Goal: Book appointment/travel/reservation

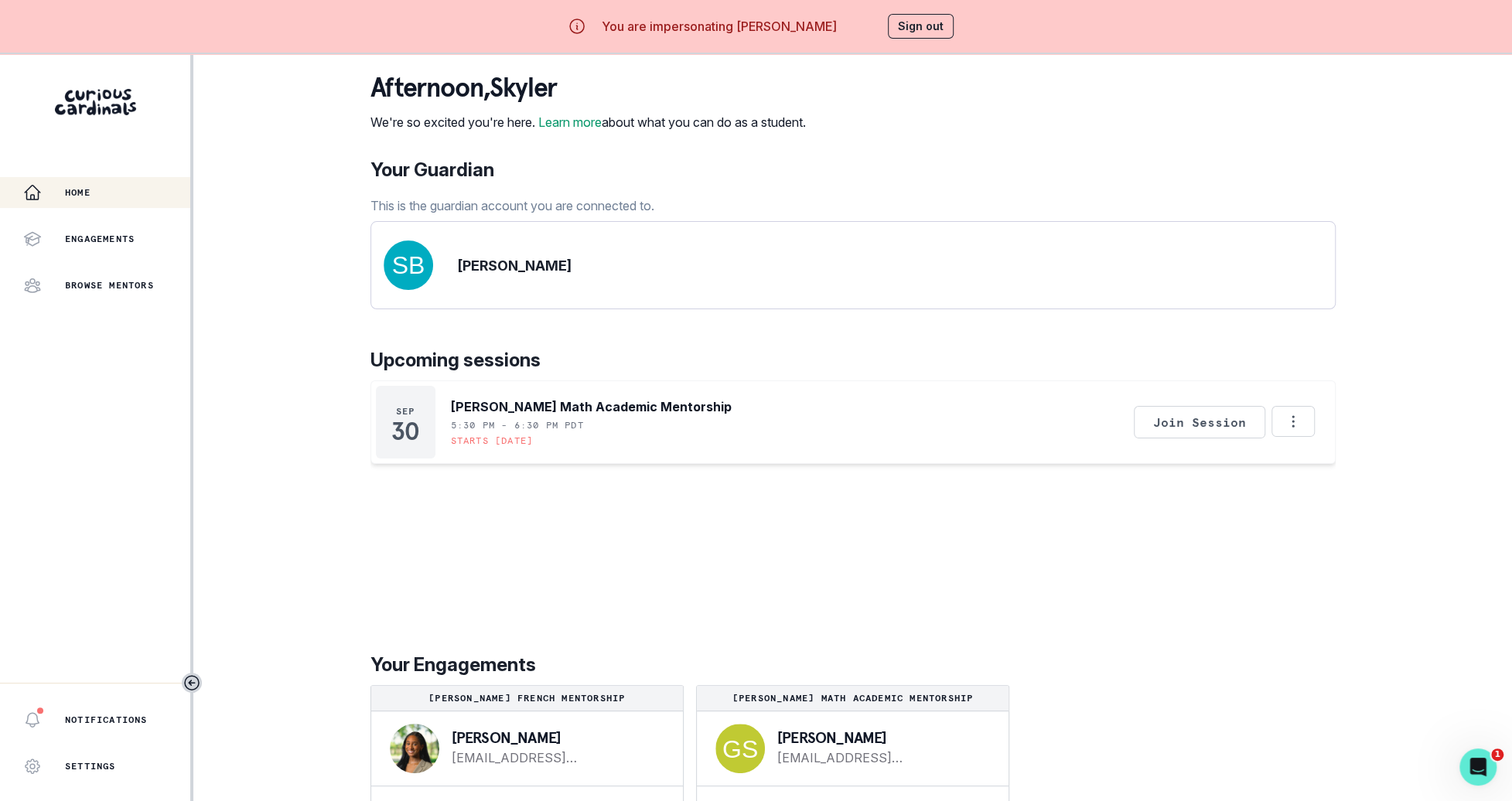
scroll to position [54, 0]
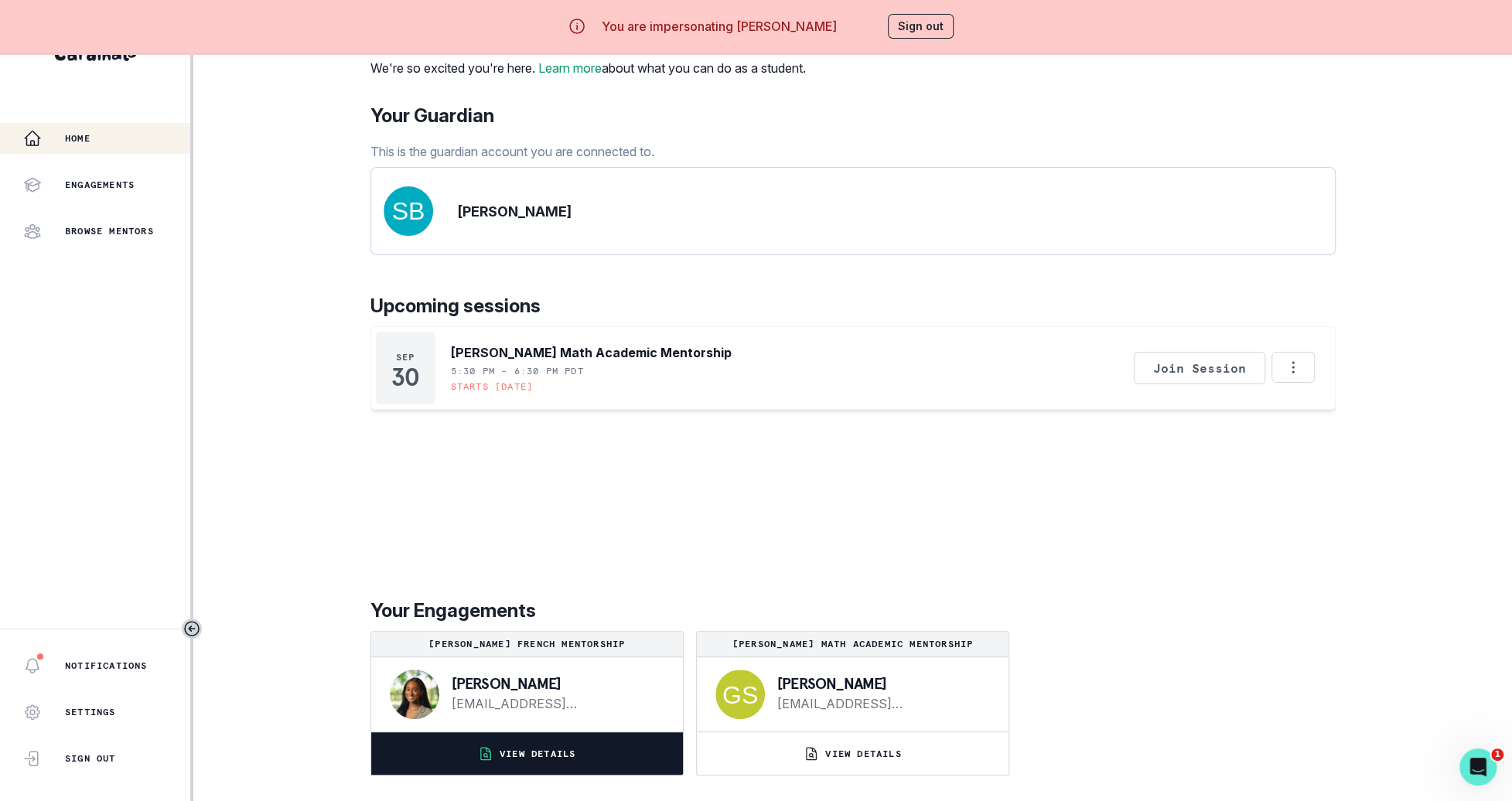
click at [621, 746] on button "VIEW DETAILS" at bounding box center [527, 753] width 312 height 43
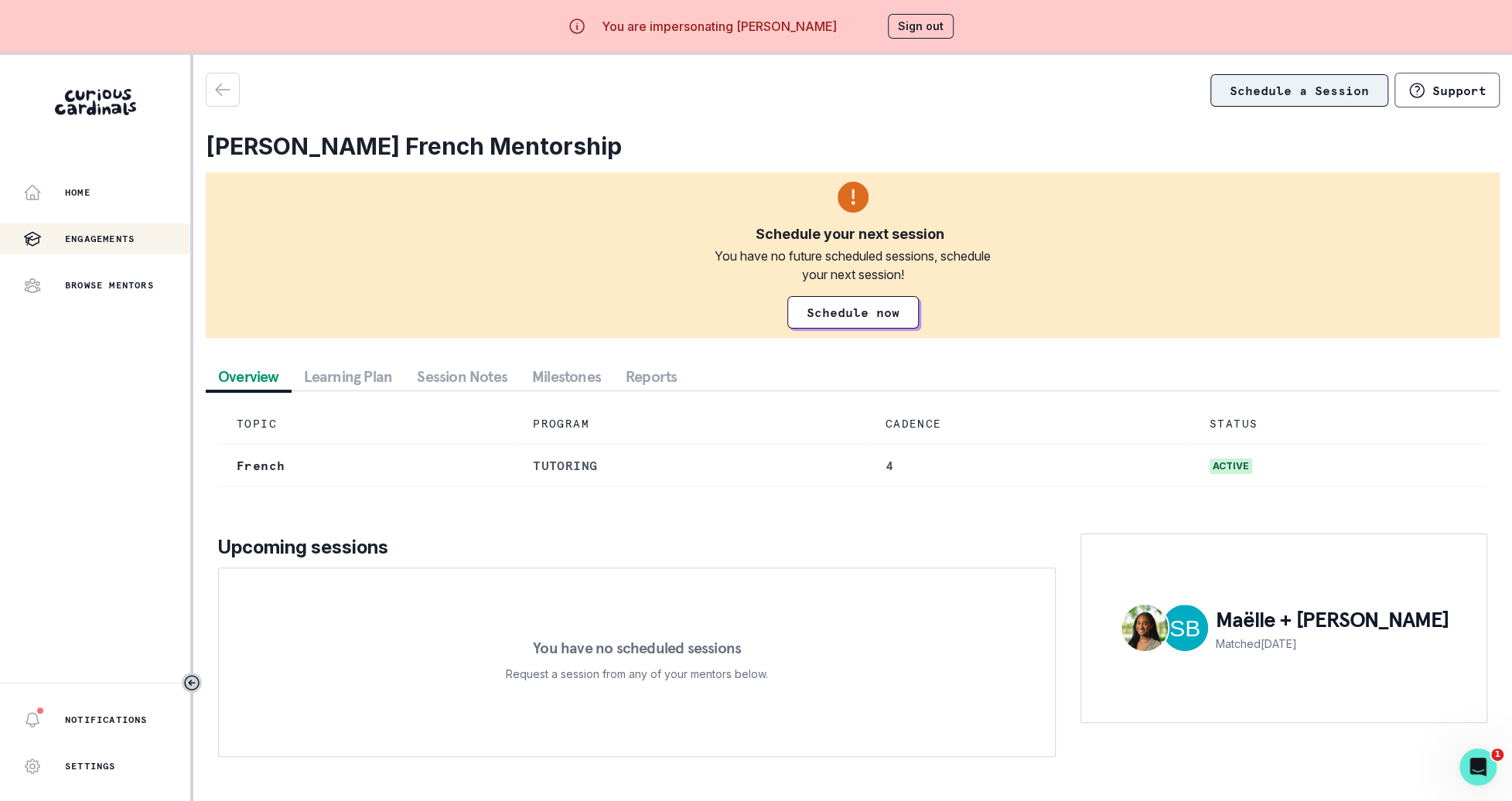
click at [1327, 99] on link "Schedule a Session" at bounding box center [1300, 90] width 178 height 32
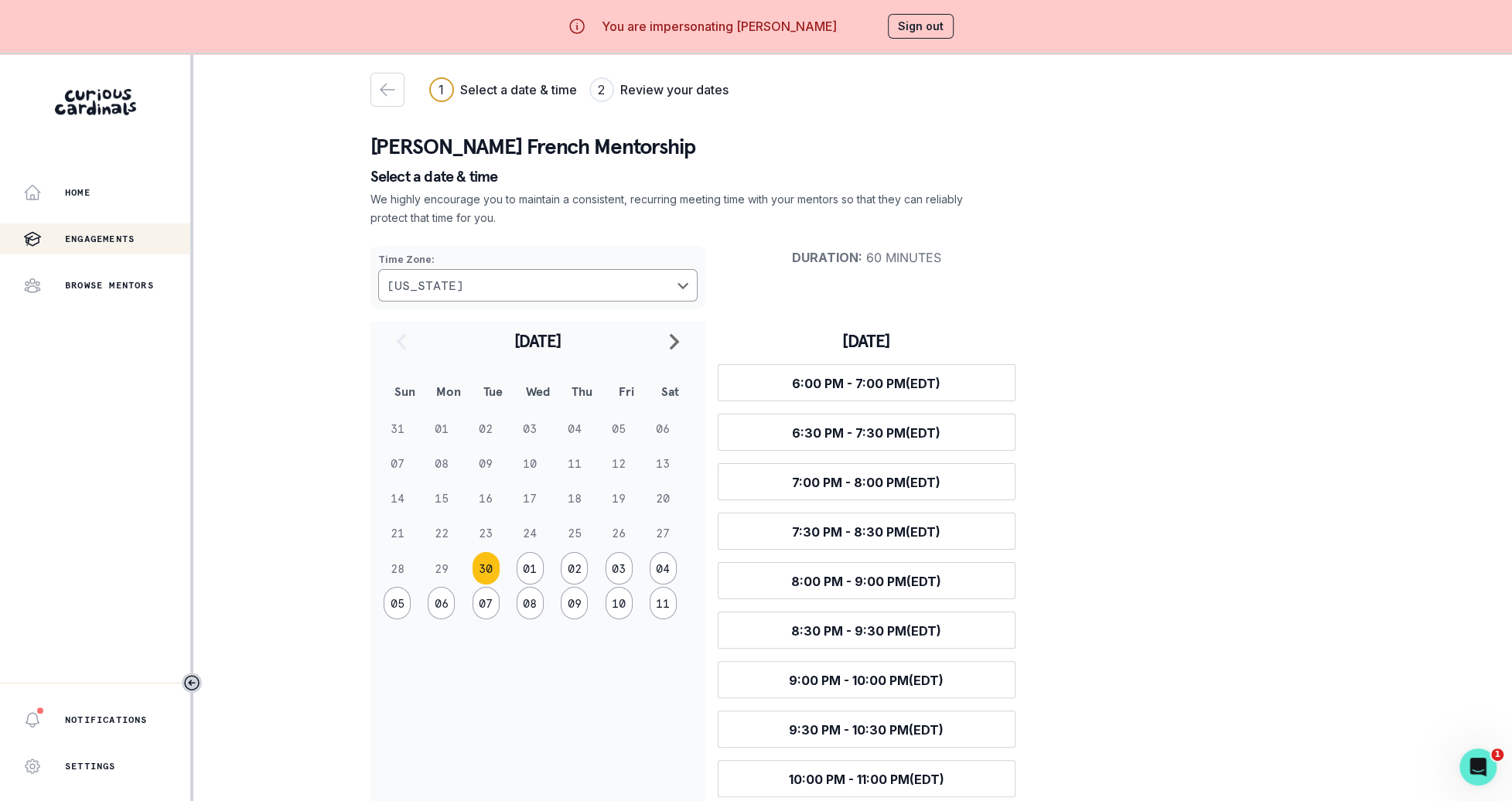
click at [925, 44] on div "You are impersonating [PERSON_NAME] Sign out" at bounding box center [756, 26] width 440 height 37
click at [920, 30] on button "Sign out" at bounding box center [920, 26] width 66 height 24
